Goal: Transaction & Acquisition: Obtain resource

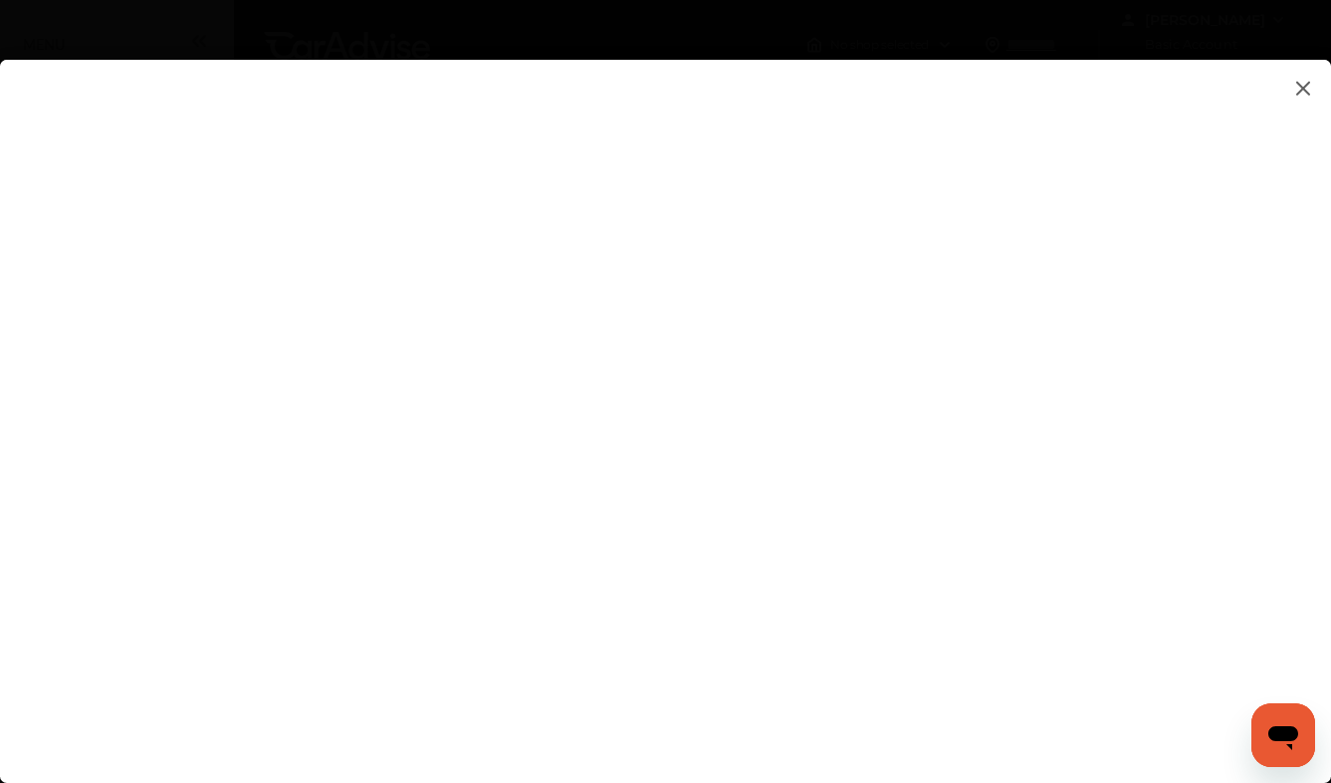
click at [267, 466] on flutter-view at bounding box center [665, 401] width 1331 height 683
click at [1167, 379] on flutter-view at bounding box center [665, 401] width 1331 height 683
click at [1176, 566] on flutter-view at bounding box center [665, 401] width 1331 height 683
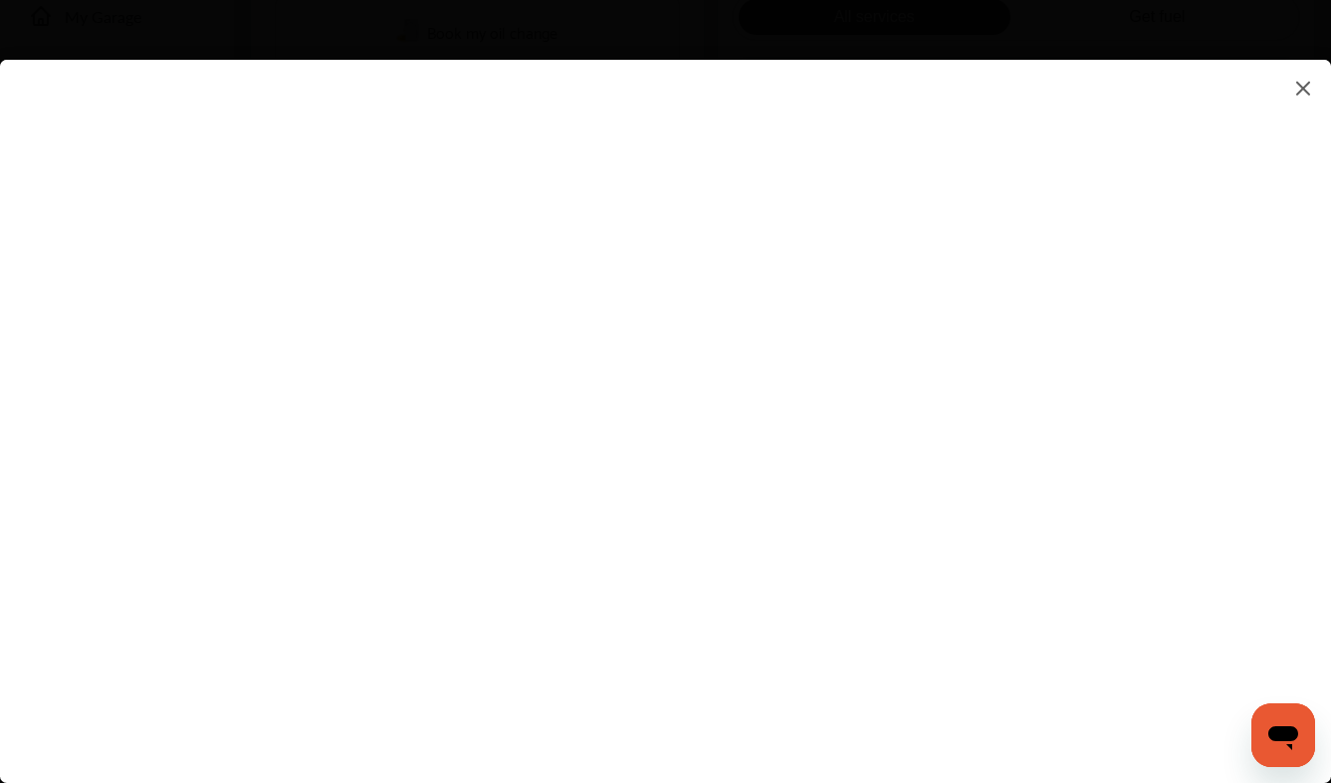
click at [789, 501] on flutter-view at bounding box center [665, 401] width 1331 height 683
type textarea "**********"
click at [831, 584] on flutter-view at bounding box center [665, 401] width 1331 height 683
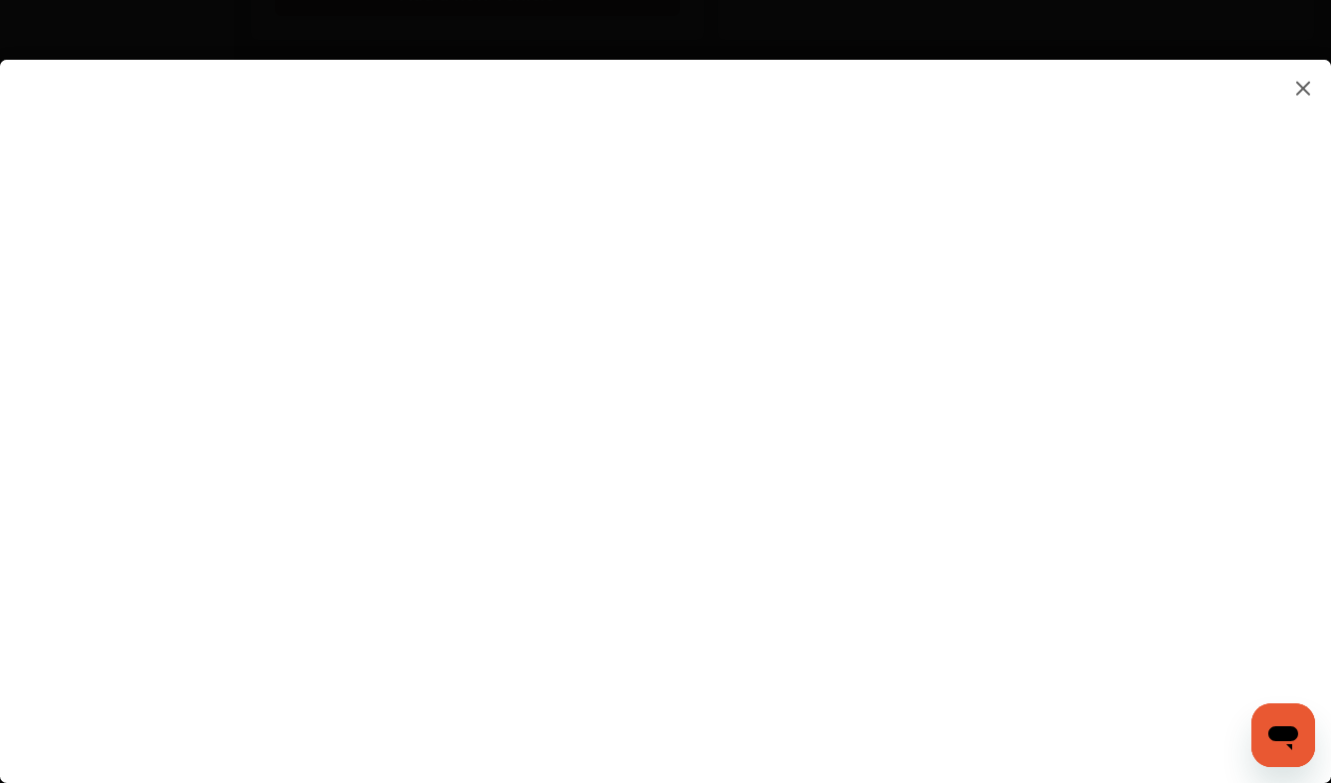
click at [1162, 422] on flutter-view at bounding box center [665, 401] width 1331 height 683
click at [906, 137] on flutter-view at bounding box center [665, 401] width 1331 height 683
click at [701, 508] on flutter-view at bounding box center [665, 401] width 1331 height 683
click at [265, 499] on flutter-view at bounding box center [665, 401] width 1331 height 683
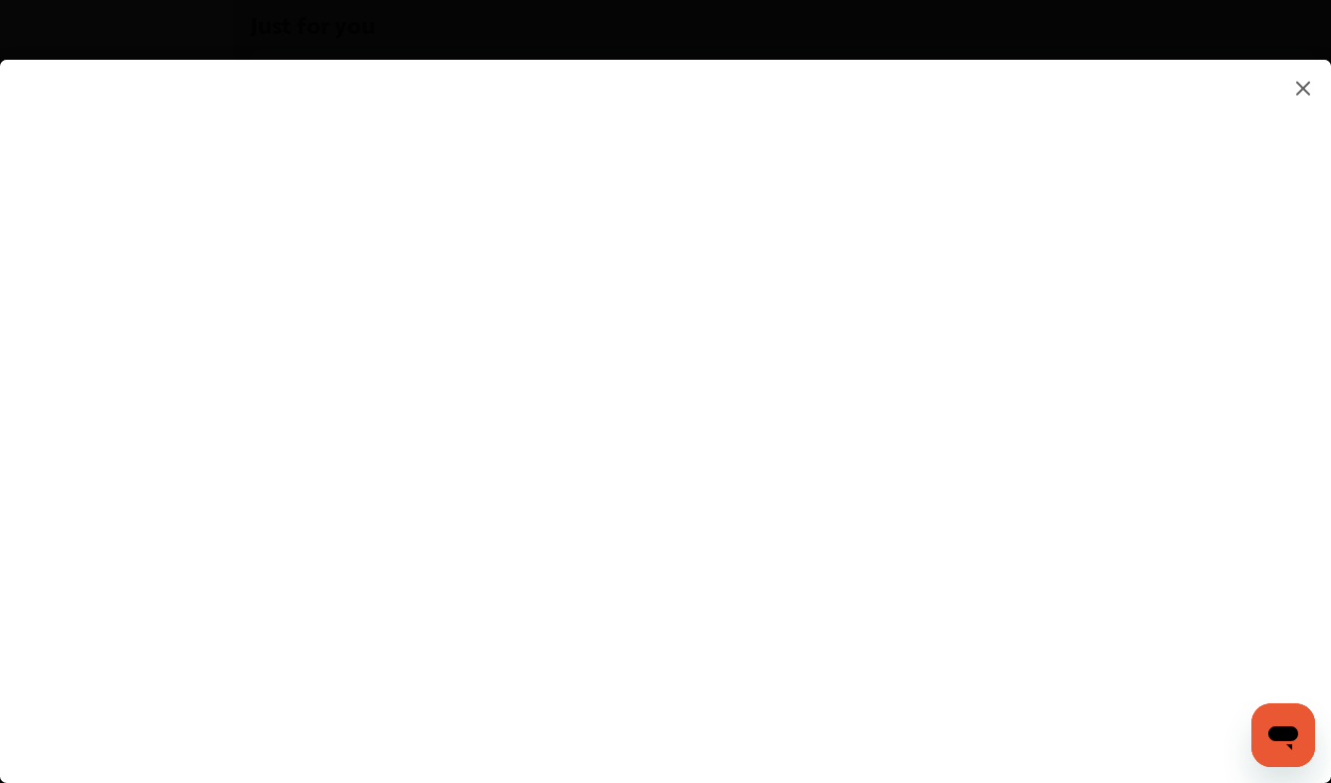
scroll to position [1513, 0]
click at [1293, 735] on icon "Open messaging window" at bounding box center [1284, 738] width 30 height 24
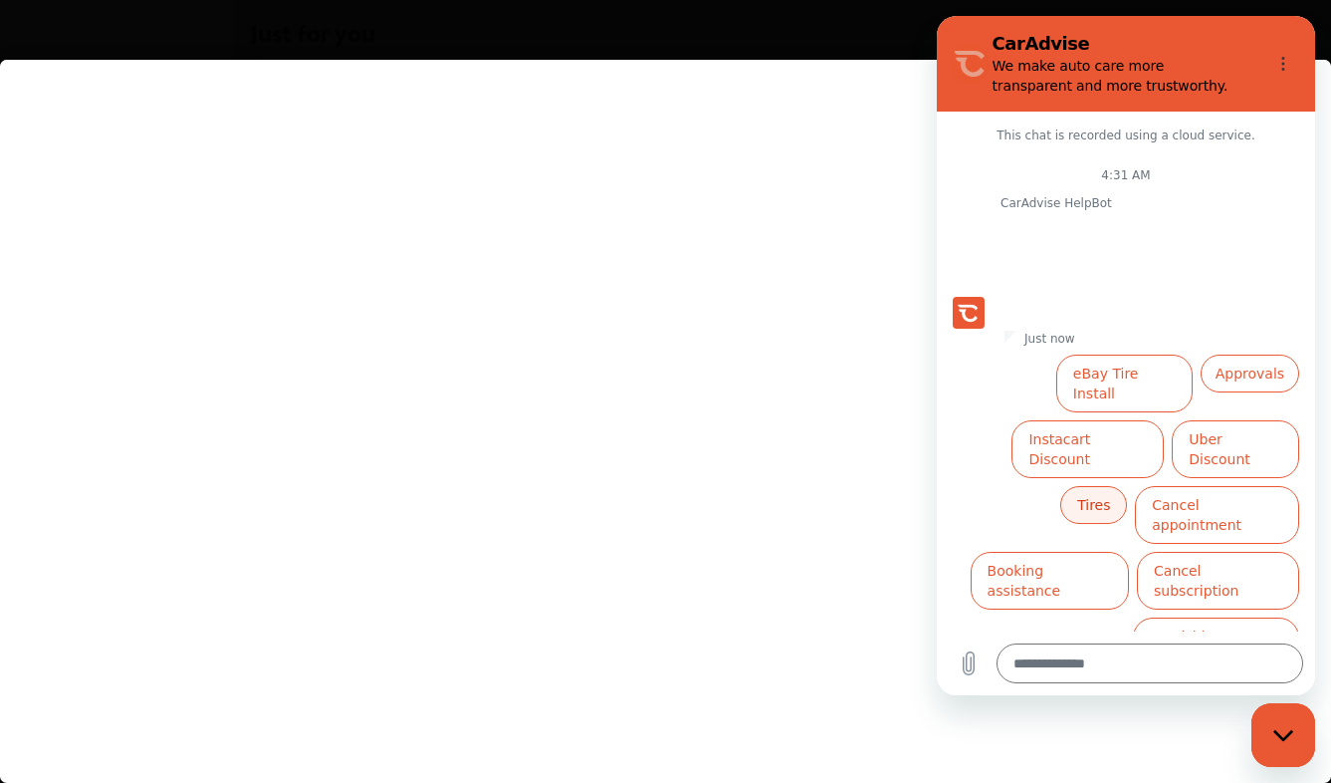
scroll to position [1531, 0]
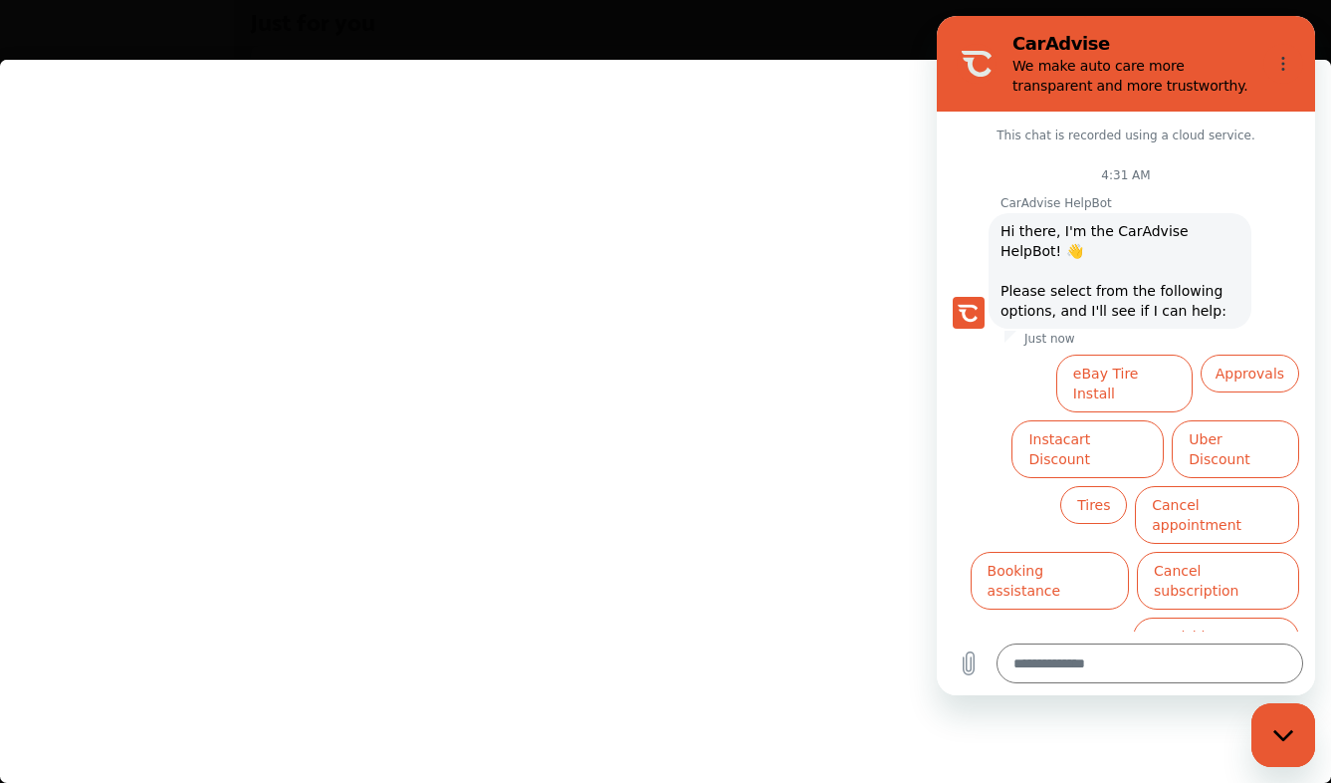
click at [723, 65] on flutter-view at bounding box center [665, 401] width 1331 height 683
click at [1287, 734] on icon "Close messaging window" at bounding box center [1284, 735] width 21 height 13
type textarea "*"
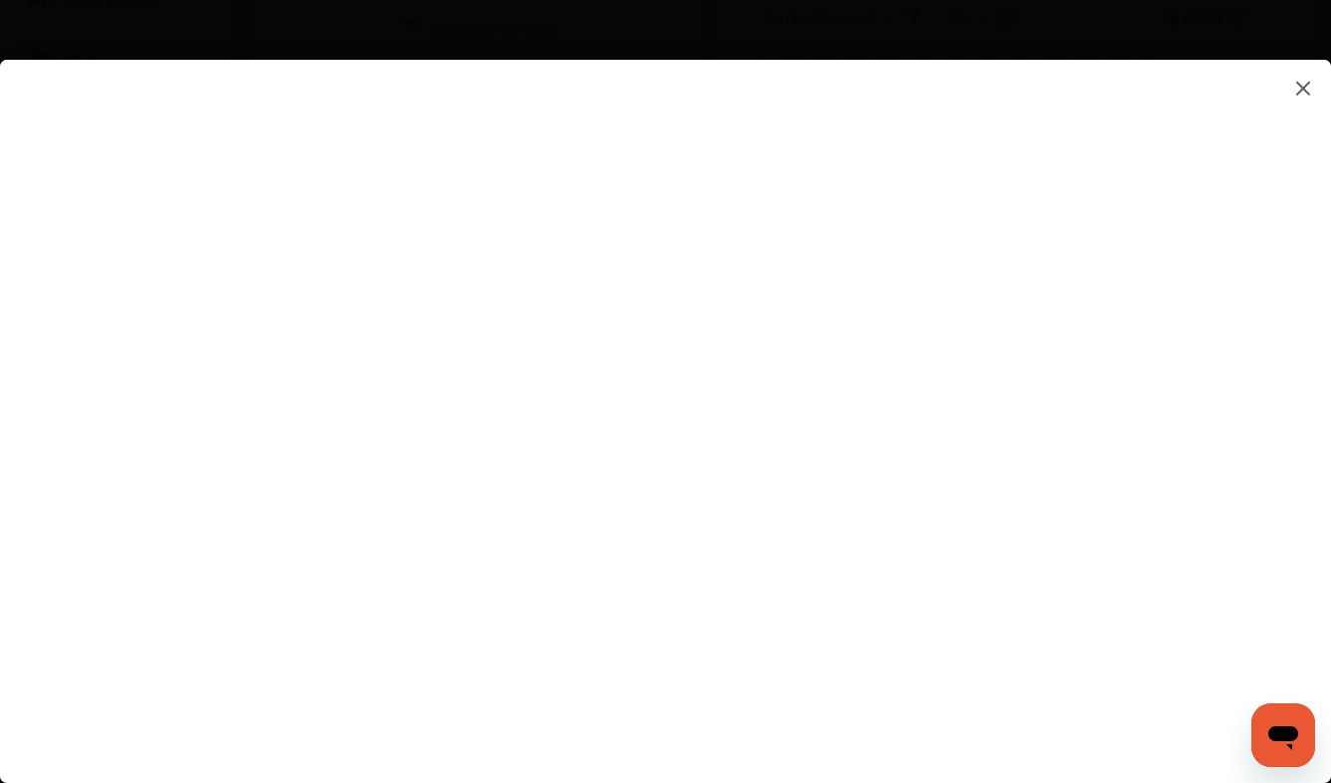
scroll to position [548, 0]
click at [1305, 83] on img at bounding box center [1304, 88] width 24 height 25
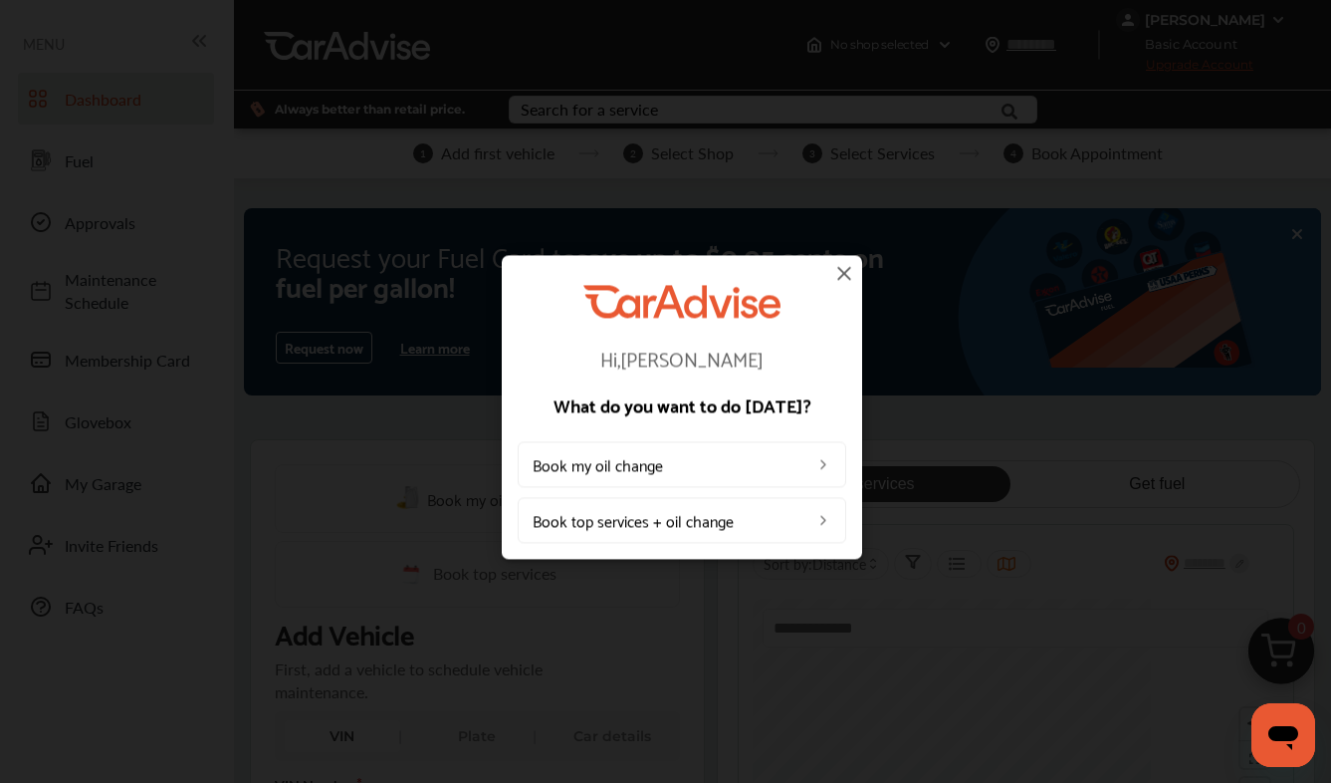
click at [843, 274] on img at bounding box center [844, 273] width 24 height 24
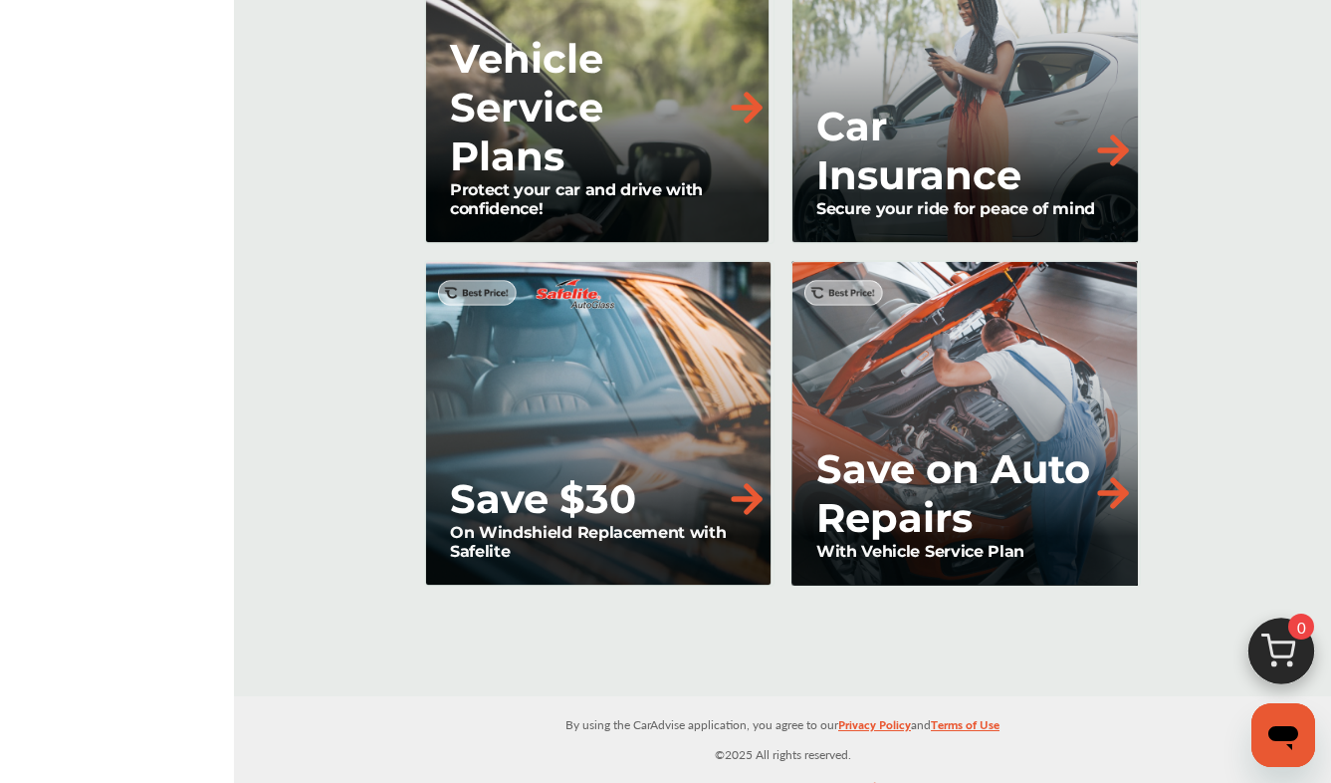
scroll to position [2311, 0]
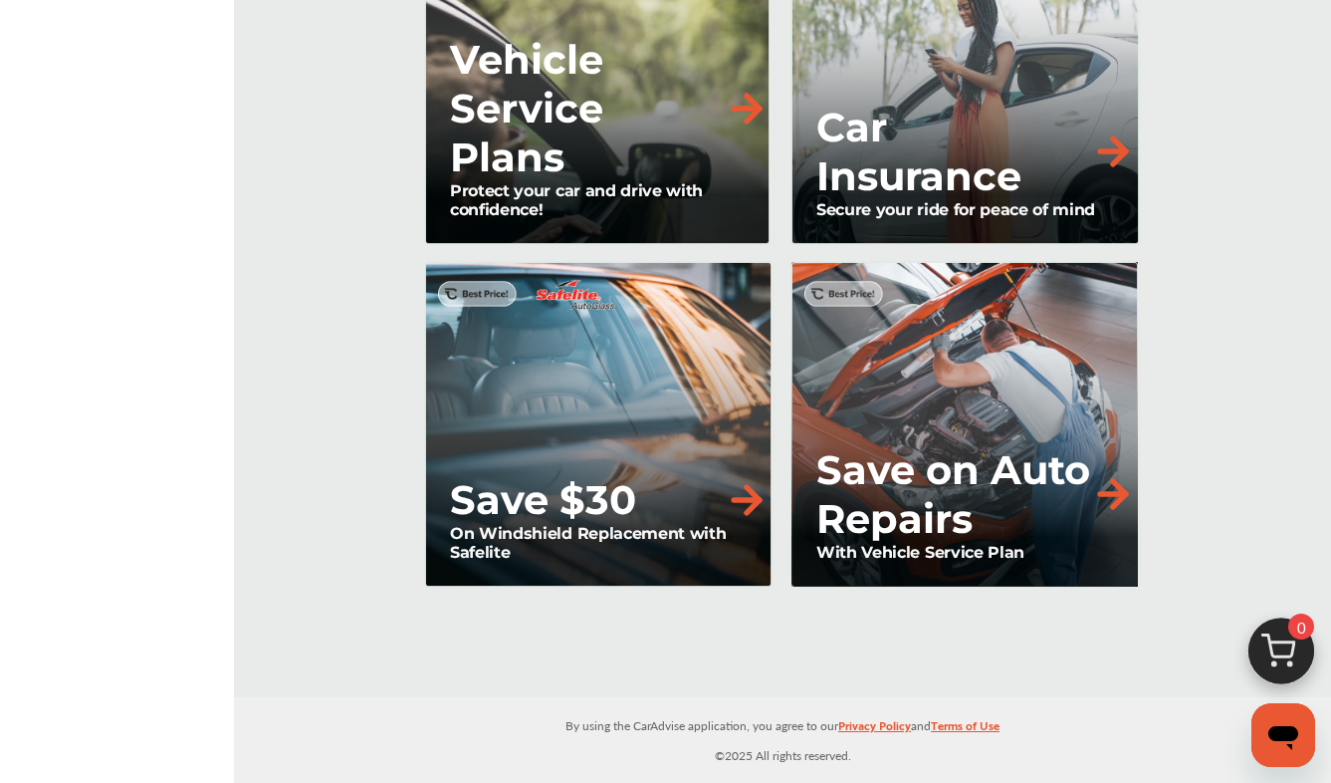
click at [979, 470] on p "Save on Auto Repairs" at bounding box center [954, 494] width 275 height 98
click at [1114, 491] on img at bounding box center [1113, 494] width 44 height 44
click at [1125, 490] on img at bounding box center [1113, 494] width 44 height 44
click at [902, 517] on p "Save on Auto Repairs" at bounding box center [954, 494] width 275 height 98
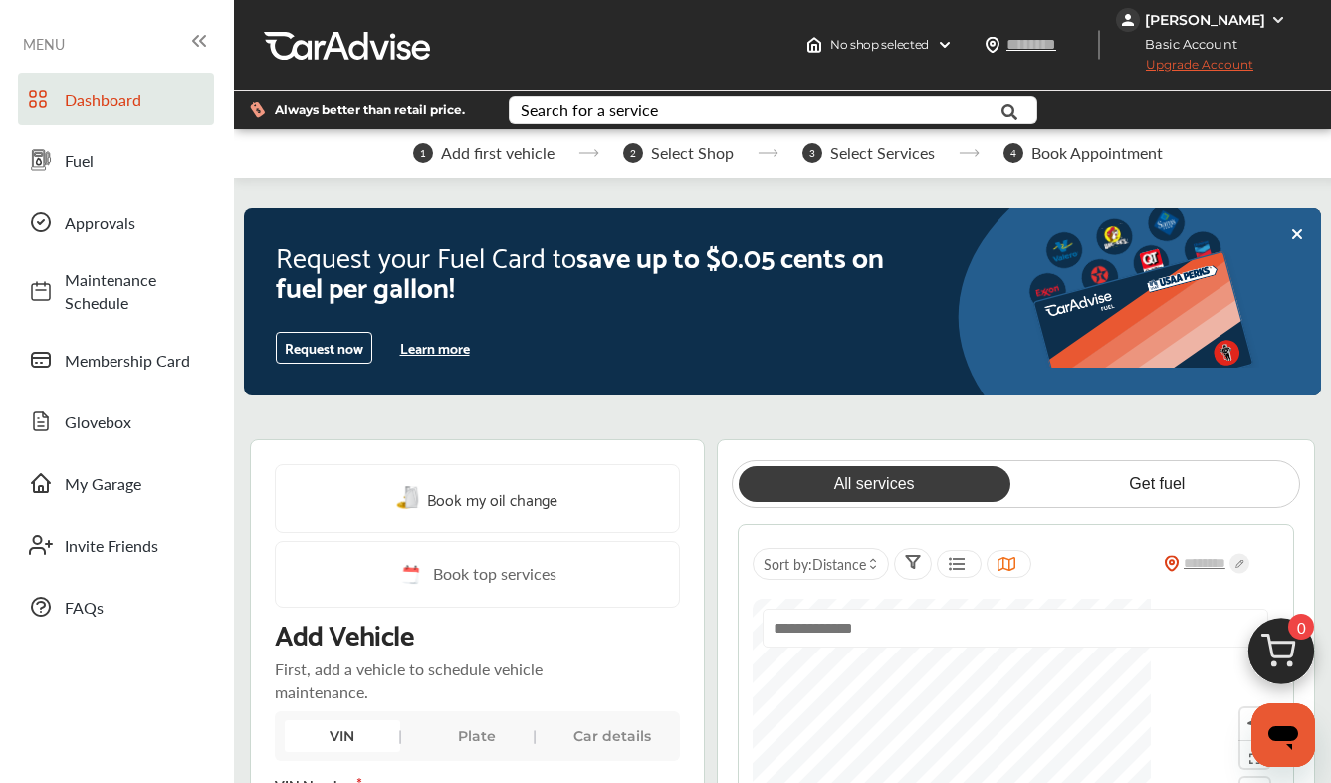
scroll to position [0, 0]
click at [74, 159] on span "Fuel" at bounding box center [134, 160] width 139 height 23
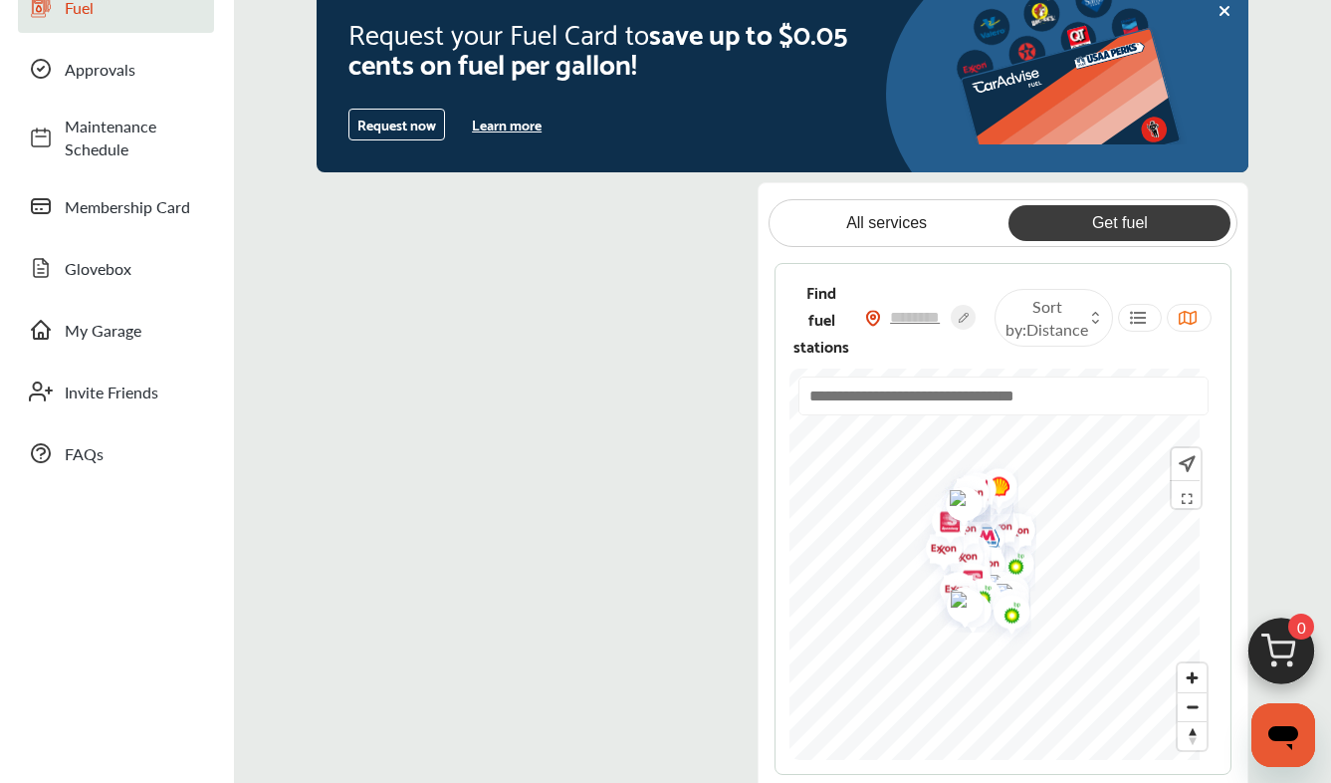
scroll to position [156, 0]
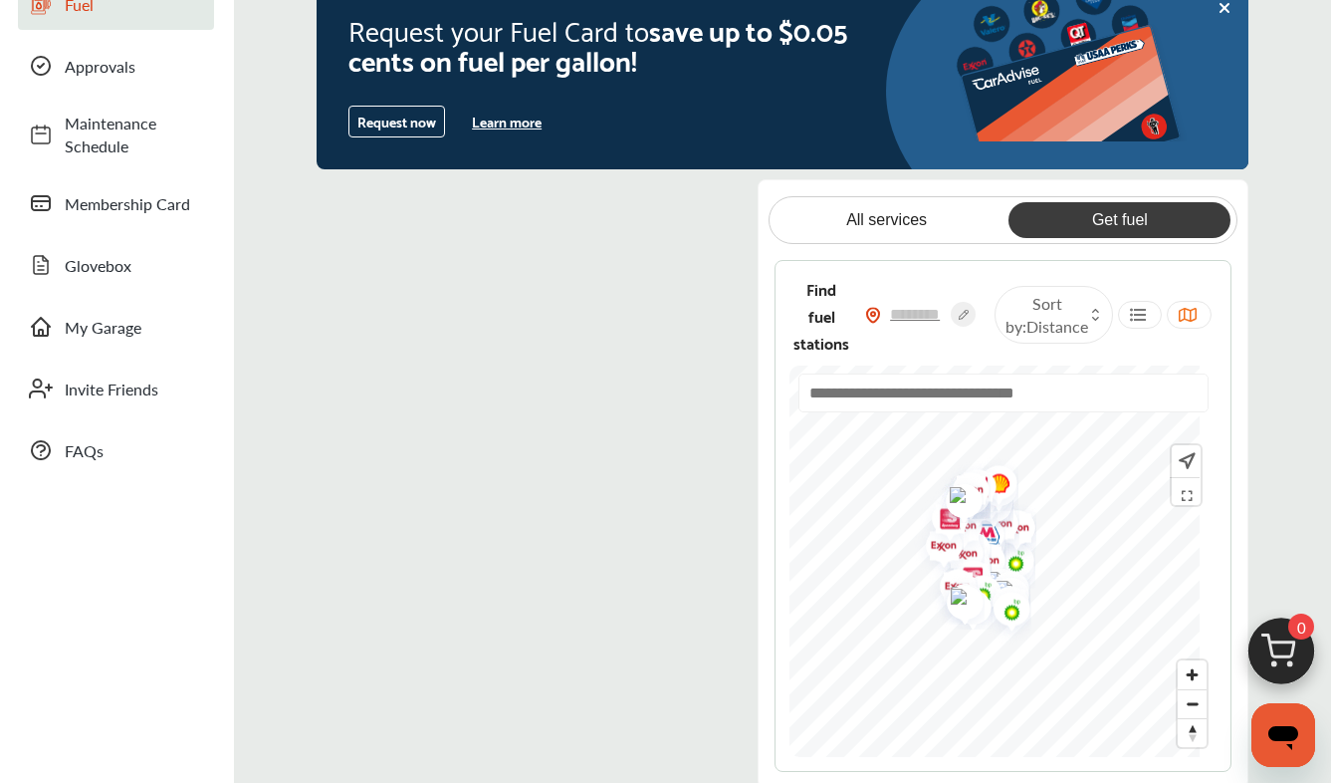
click at [999, 397] on input "text" at bounding box center [1004, 392] width 410 height 39
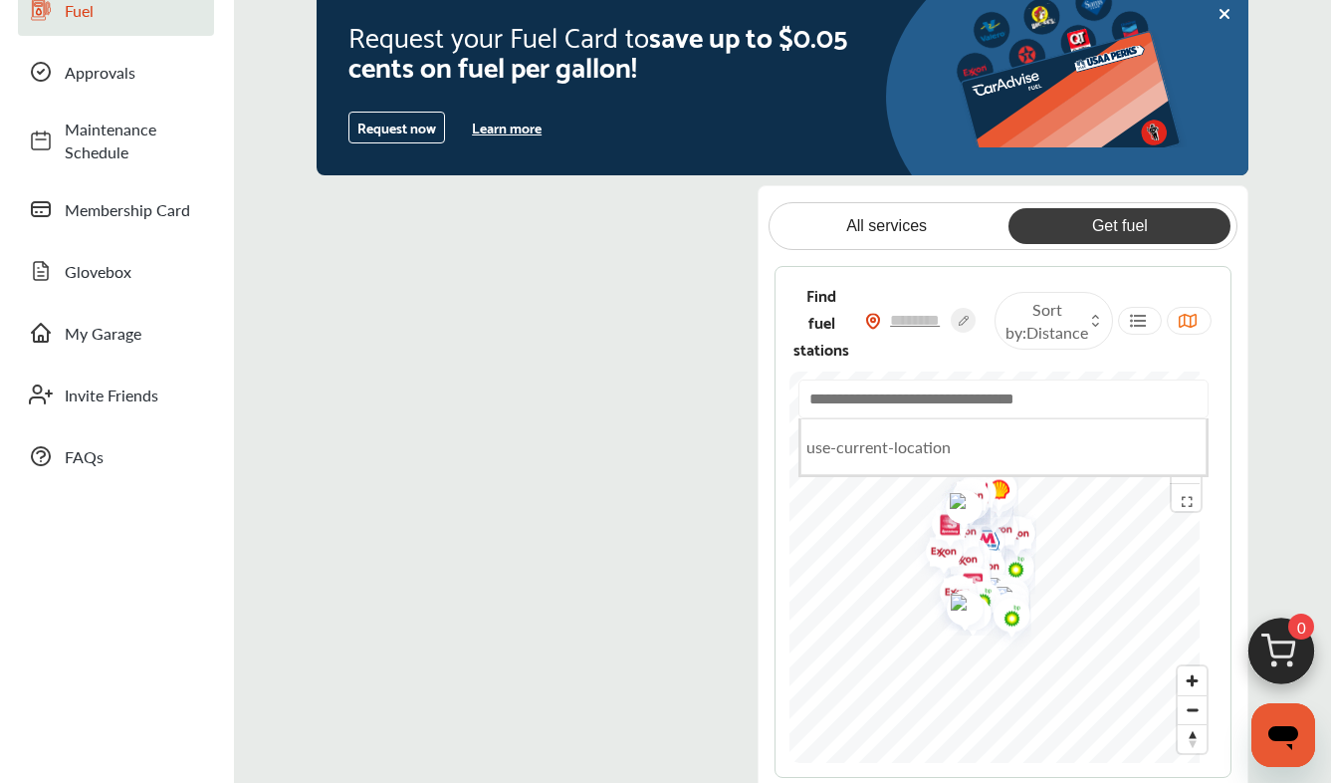
scroll to position [150, 0]
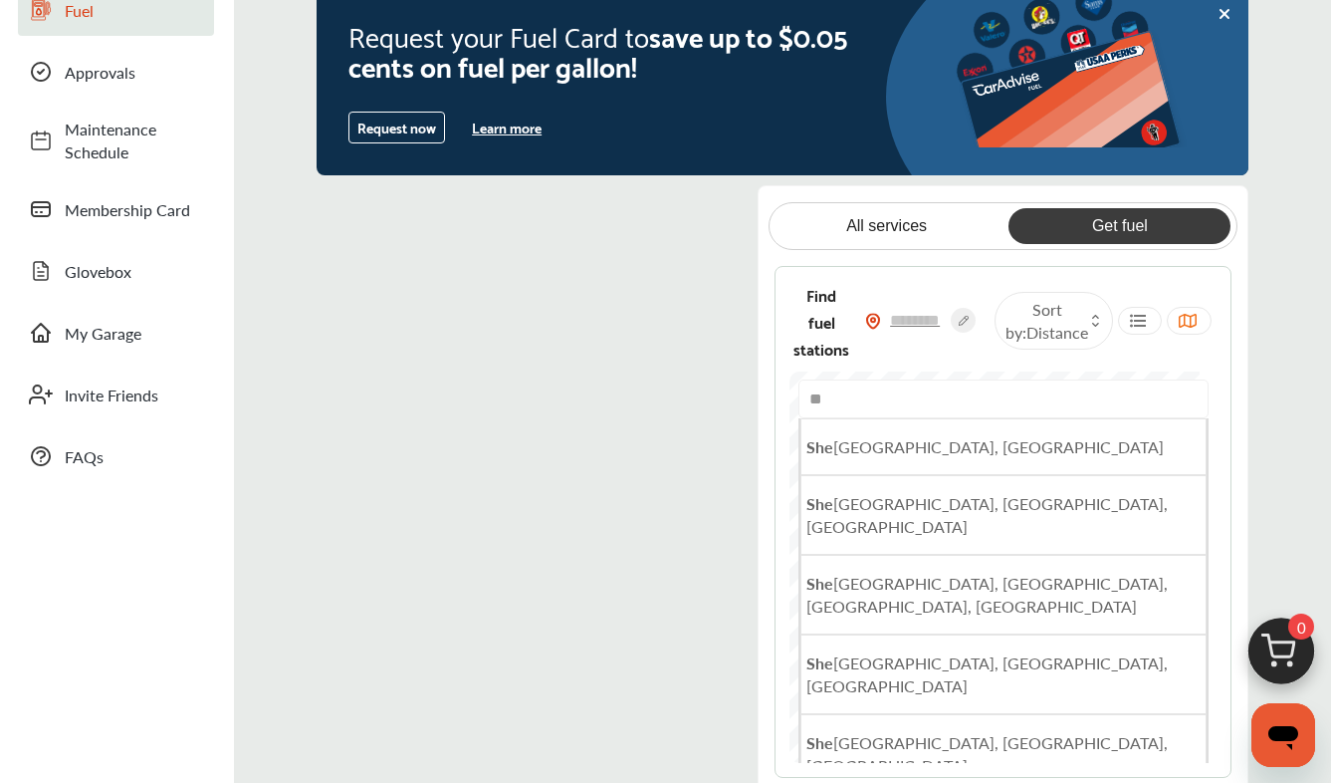
type input "*"
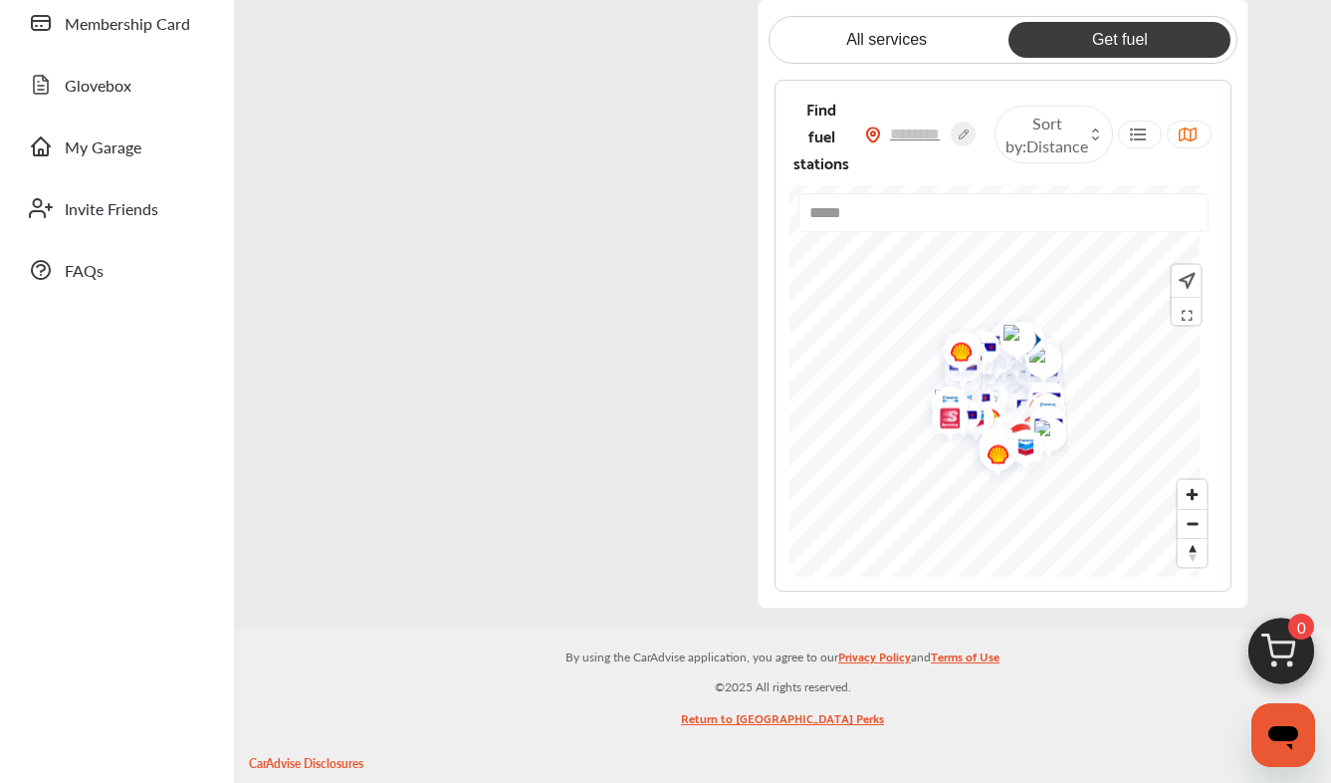
scroll to position [339, 0]
type input "*****"
click at [1197, 491] on span "Zoom in" at bounding box center [1192, 492] width 29 height 29
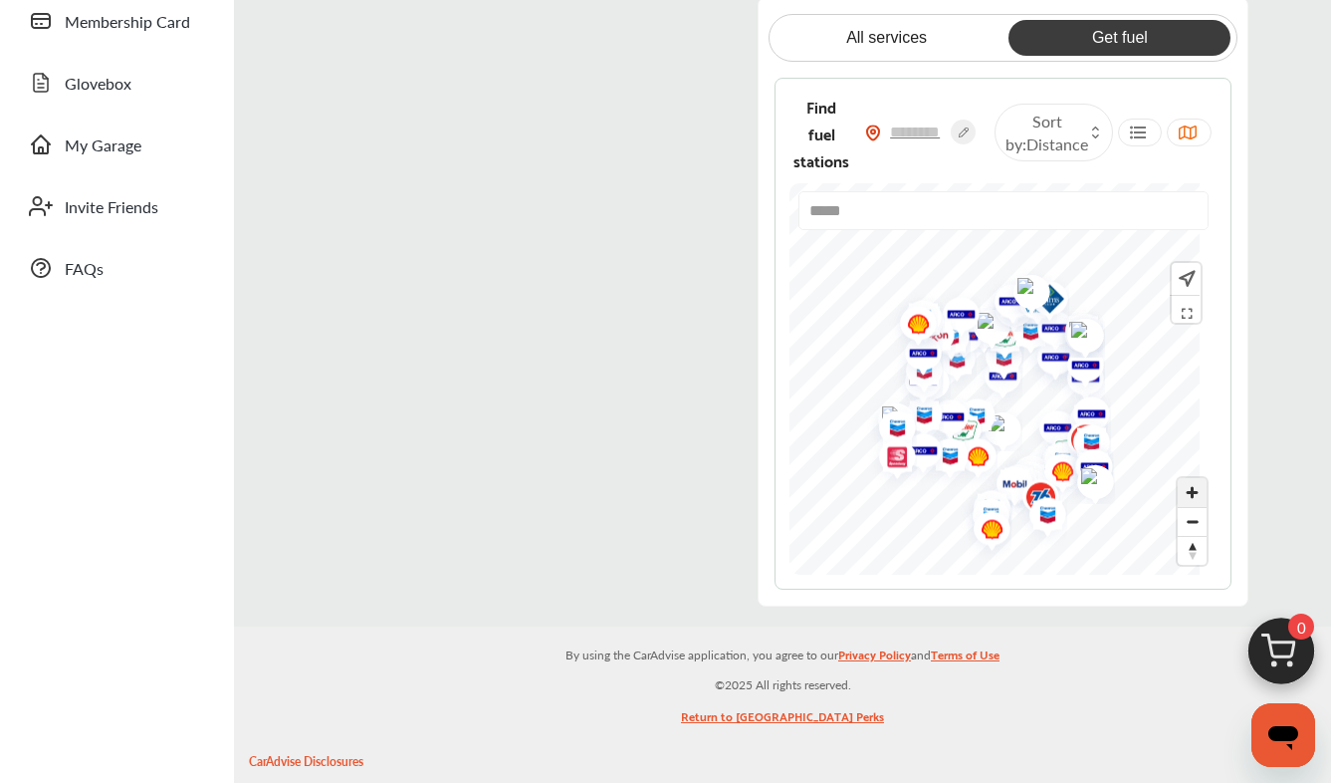
click at [1197, 491] on span "Zoom in" at bounding box center [1192, 492] width 29 height 29
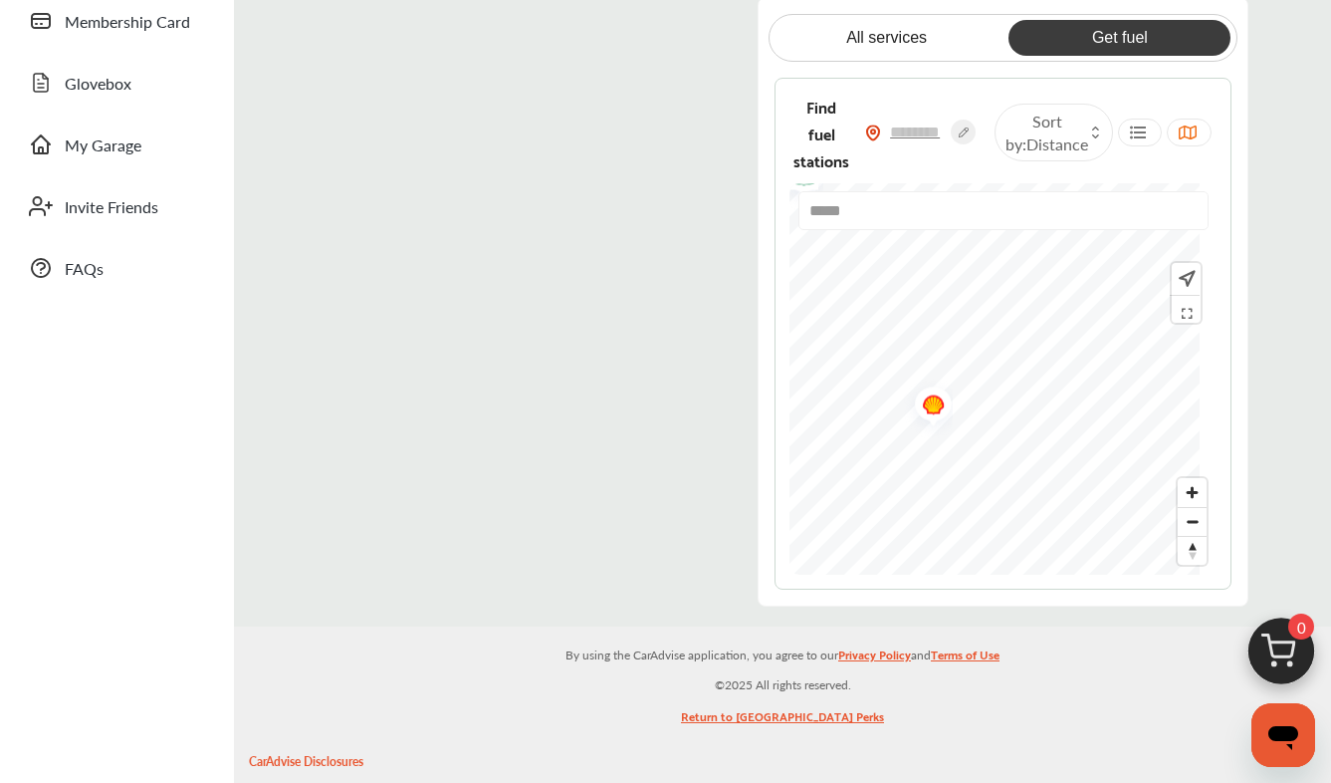
click at [953, 395] on img "Map marker" at bounding box center [926, 406] width 53 height 63
